Goal: Task Accomplishment & Management: Complete application form

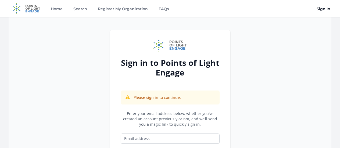
scroll to position [52, 0]
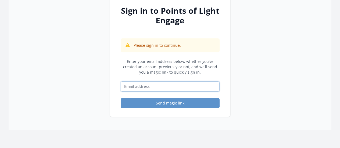
click at [137, 89] on input "Email address" at bounding box center [170, 86] width 99 height 10
drag, startPoint x: 179, startPoint y: 86, endPoint x: 104, endPoint y: 93, distance: 76.1
click at [104, 93] on div "Sign in to Points of Light Engage Please sign in to continue. Enter your email …" at bounding box center [170, 47] width 323 height 165
type input "carrie@mowdurham.org"
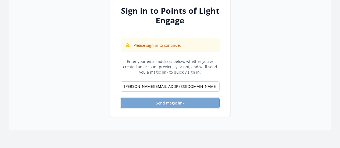
click at [151, 103] on button "Send magic link" at bounding box center [170, 103] width 99 height 10
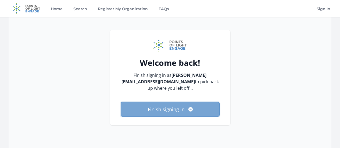
click at [185, 103] on button "Finish signing in" at bounding box center [170, 109] width 99 height 15
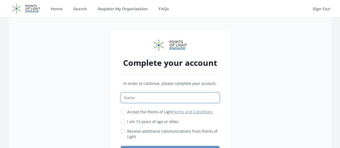
click at [173, 99] on input "Name" at bounding box center [170, 98] width 99 height 10
type input "[PERSON_NAME]"
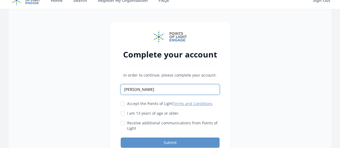
scroll to position [9, 0]
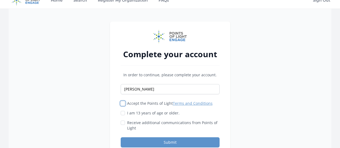
click at [123, 103] on input "Accept the Points of Light Terms and Conditions" at bounding box center [123, 103] width 4 height 4
checkbox input "true"
click at [123, 114] on input "I am 13 years of age or older." at bounding box center [123, 113] width 4 height 4
checkbox input "true"
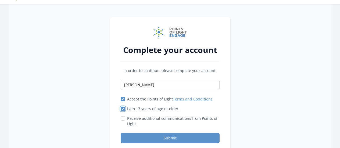
scroll to position [13, 0]
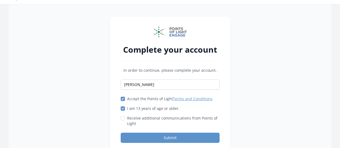
click at [122, 120] on div at bounding box center [123, 117] width 4 height 5
click at [139, 136] on button "Submit" at bounding box center [170, 138] width 99 height 10
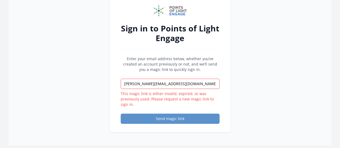
scroll to position [35, 0]
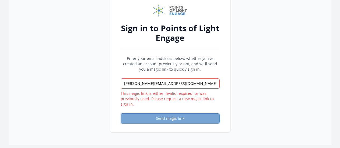
click at [157, 120] on button "Send magic link" at bounding box center [170, 118] width 99 height 10
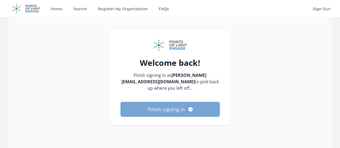
click at [195, 104] on button "Finish signing in" at bounding box center [170, 109] width 99 height 15
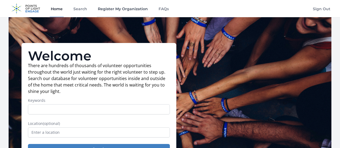
click at [118, 9] on link "Register My Organization" at bounding box center [123, 8] width 52 height 17
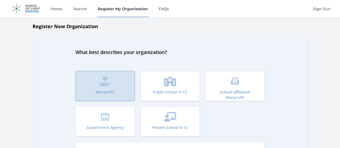
click at [124, 76] on button "Nonprofit" at bounding box center [104, 86] width 59 height 30
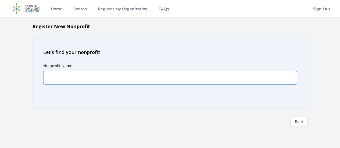
click at [124, 76] on input "Nonprofit Name" at bounding box center [170, 77] width 254 height 13
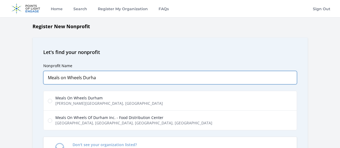
type input "Meals on Wheels Durha"
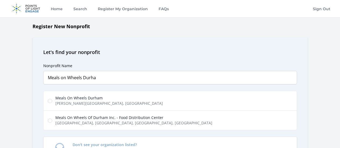
click at [100, 99] on span "Meals On Wheels Durham" at bounding box center [108, 97] width 107 height 5
click at [52, 99] on input "Meals On Wheels [PERSON_NAME][GEOGRAPHIC_DATA], [GEOGRAPHIC_DATA], [GEOGRAPHIC_…" at bounding box center [50, 101] width 4 height 4
radio input "true"
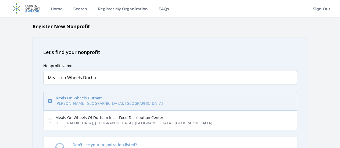
drag, startPoint x: 24, startPoint y: 120, endPoint x: 31, endPoint y: 118, distance: 7.2
click at [31, 118] on div "Register New Nonprofit Let's find your nonprofit Nonprofit Name Meals on Wheels…" at bounding box center [170, 124] width 340 height 202
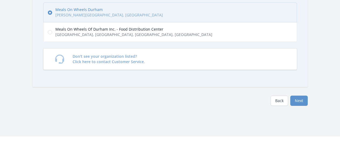
scroll to position [89, 0]
click at [298, 99] on button "Next" at bounding box center [298, 100] width 17 height 10
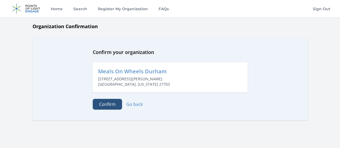
click at [109, 106] on button "Confirm" at bounding box center [107, 104] width 29 height 11
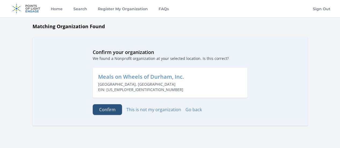
click at [110, 110] on button "Confirm" at bounding box center [107, 109] width 29 height 11
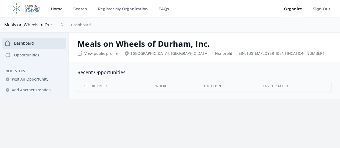
click at [59, 13] on link "Home" at bounding box center [57, 8] width 14 height 17
